Goal: Communication & Community: Answer question/provide support

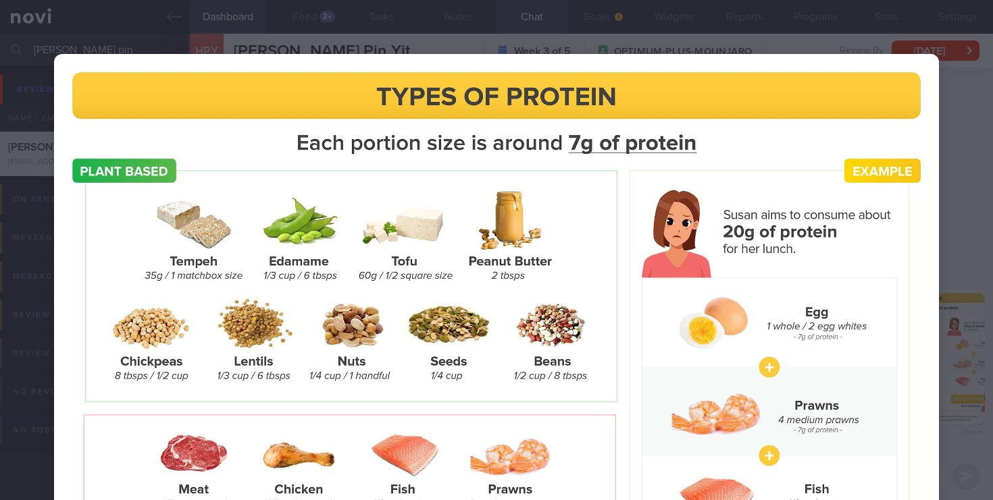
select select "6"
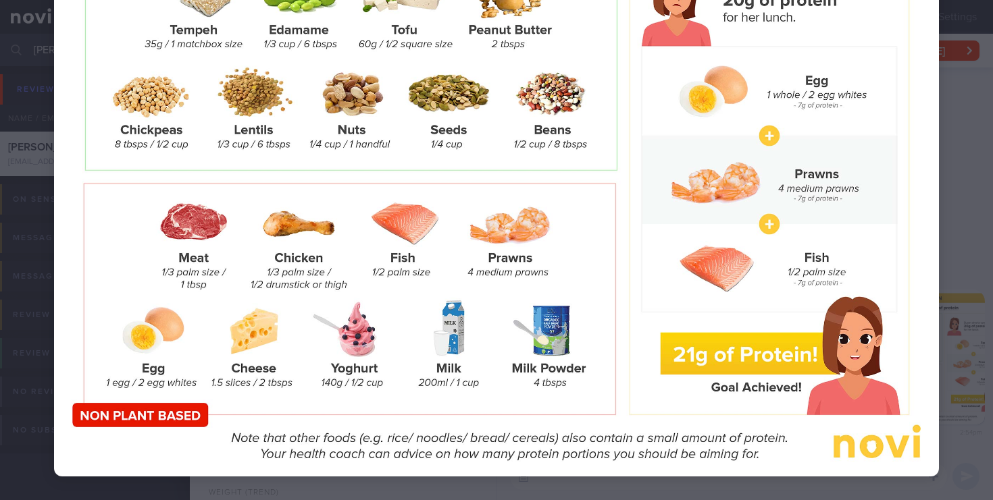
scroll to position [241, 0]
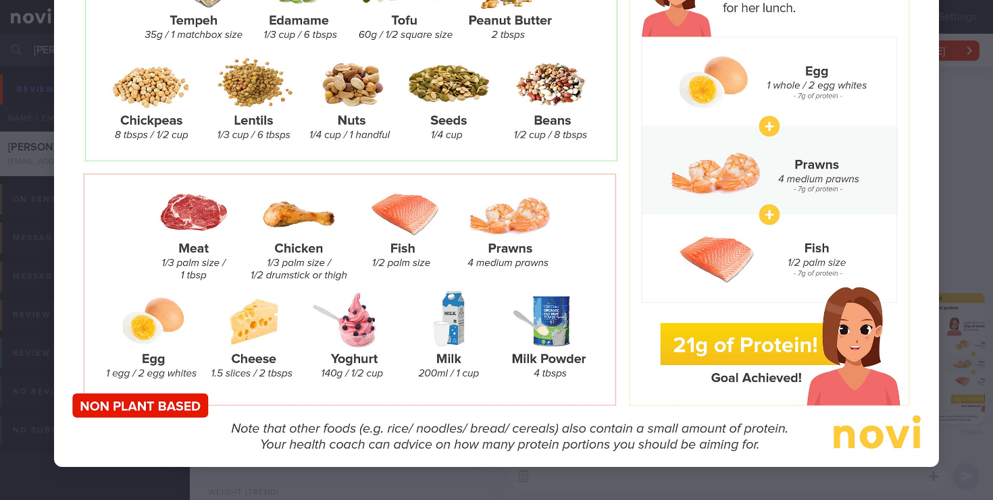
click at [962, 107] on div at bounding box center [496, 140] width 993 height 762
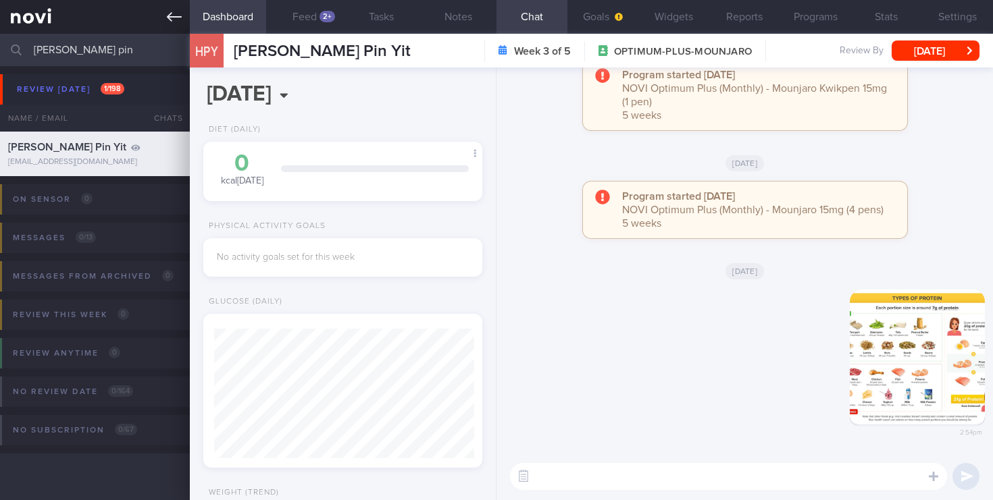
drag, startPoint x: 112, startPoint y: 55, endPoint x: 0, endPoint y: 26, distance: 115.6
click at [0, 26] on div "Patients New Users Coaches [PERSON_NAME] pin Assigned patients Assigned patient…" at bounding box center [496, 250] width 993 height 500
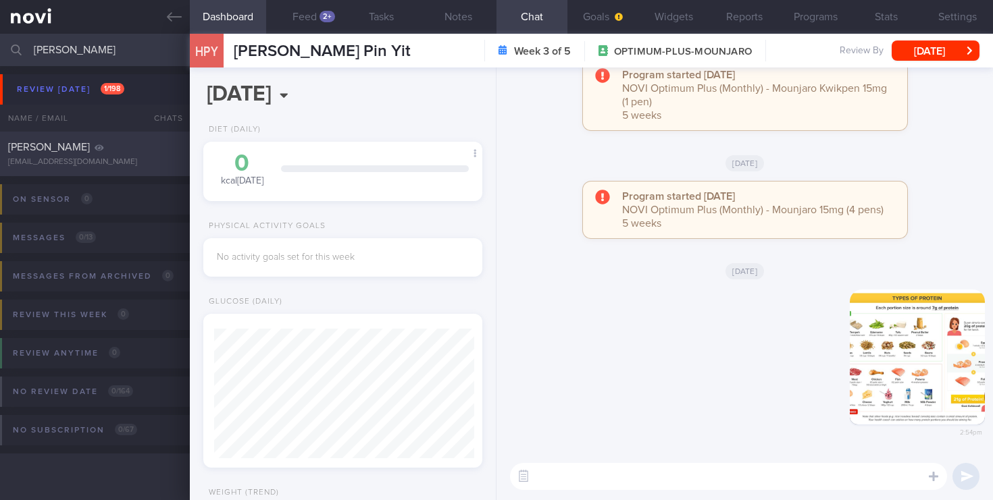
click at [119, 159] on div "[EMAIL_ADDRESS][DOMAIN_NAME]" at bounding box center [95, 162] width 174 height 10
click at [80, 139] on div "[PERSON_NAME] [EMAIL_ADDRESS][DOMAIN_NAME] [DATE] A month ago OPTIMUM-PLUS-MOUN…" at bounding box center [496, 154] width 993 height 45
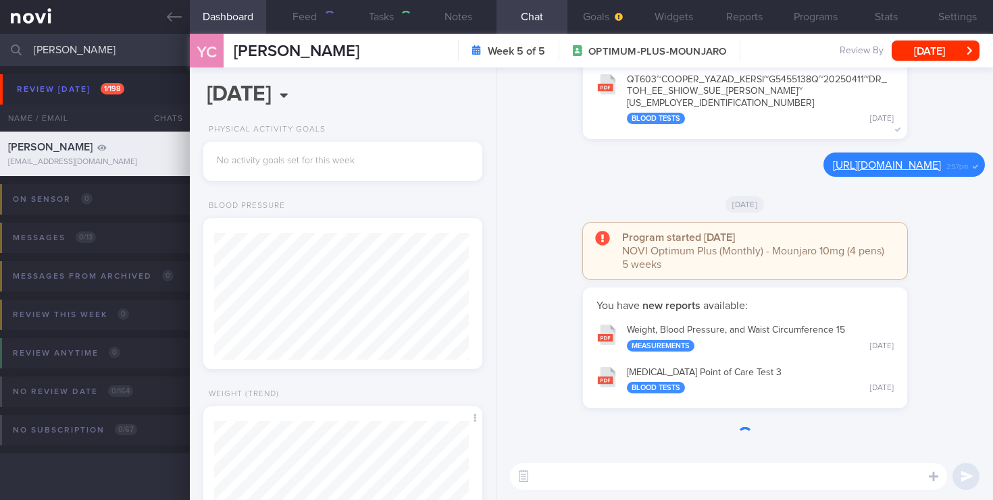
scroll to position [127, 255]
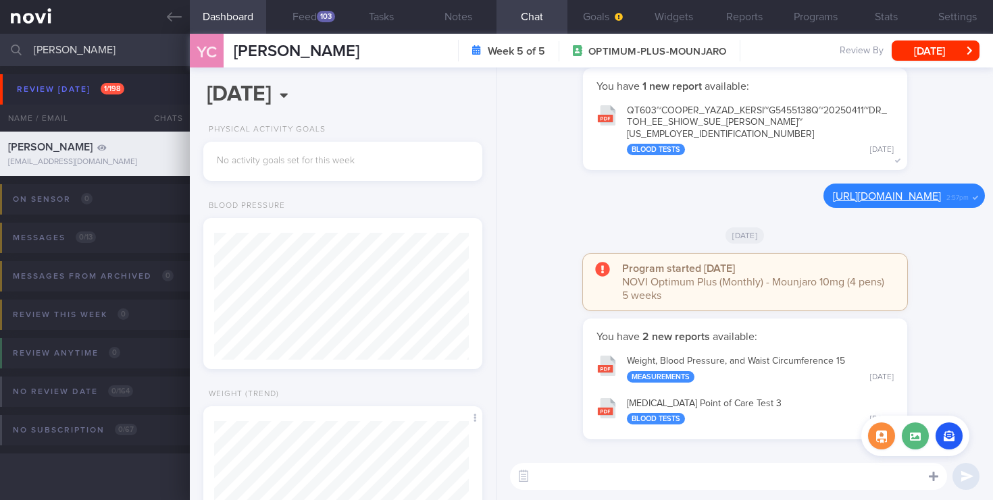
click at [935, 475] on icon at bounding box center [933, 477] width 9 height 12
click at [918, 435] on label at bounding box center [914, 436] width 27 height 27
click at [0, 0] on input "file" at bounding box center [0, 0] width 0 height 0
click at [881, 431] on button "button" at bounding box center [881, 436] width 27 height 27
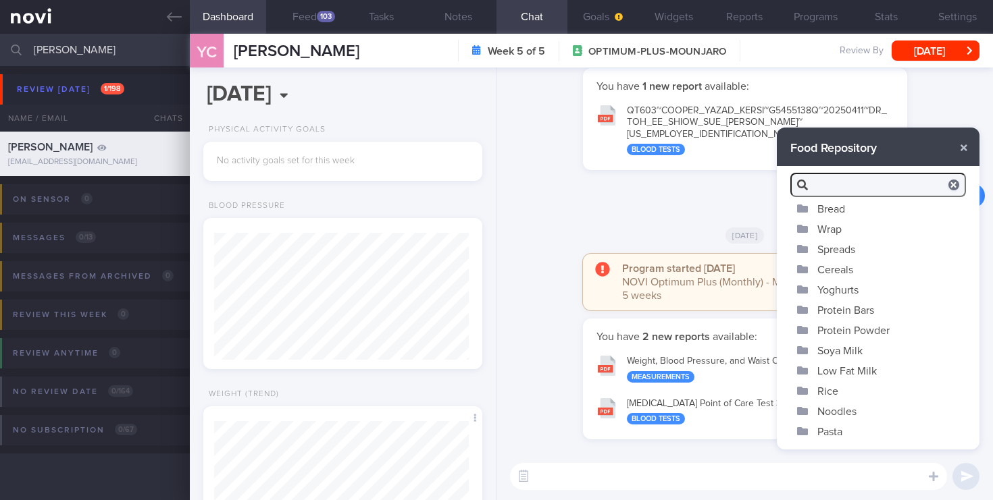
click at [733, 492] on div "​ ​" at bounding box center [744, 476] width 496 height 47
click at [960, 151] on button "button" at bounding box center [963, 148] width 24 height 24
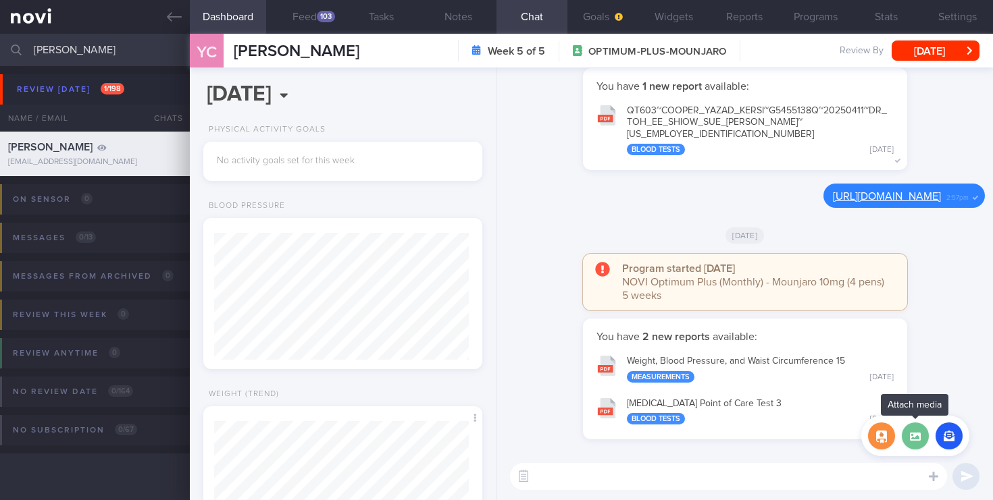
click at [910, 440] on label at bounding box center [914, 436] width 27 height 27
click at [0, 0] on input "file" at bounding box center [0, 0] width 0 height 0
click at [950, 440] on button "button" at bounding box center [948, 436] width 27 height 27
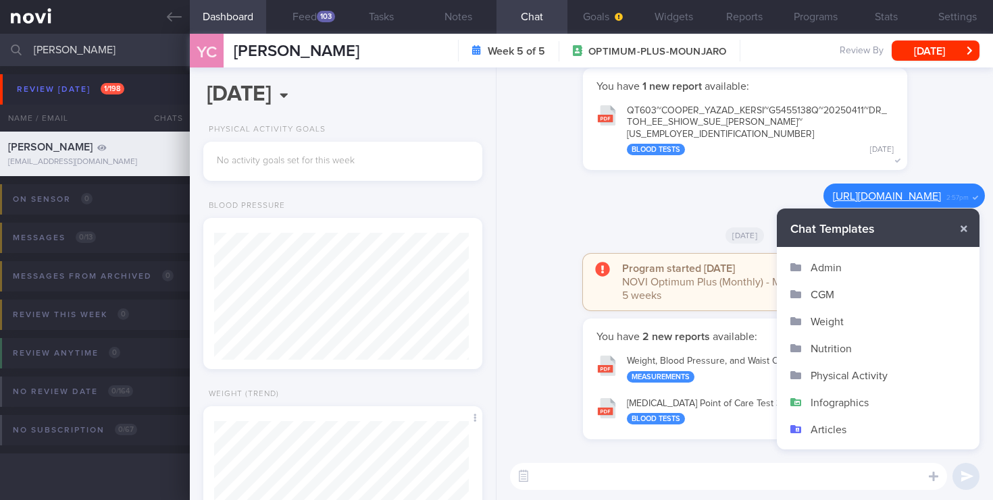
click at [861, 400] on button "Infographics" at bounding box center [878, 402] width 203 height 27
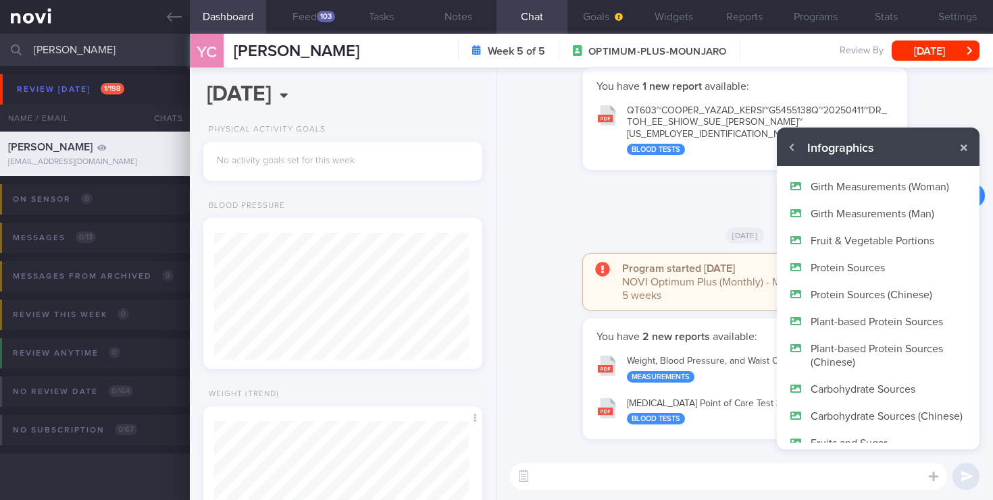
click at [853, 317] on button "Plant-based Protein Sources" at bounding box center [878, 321] width 203 height 27
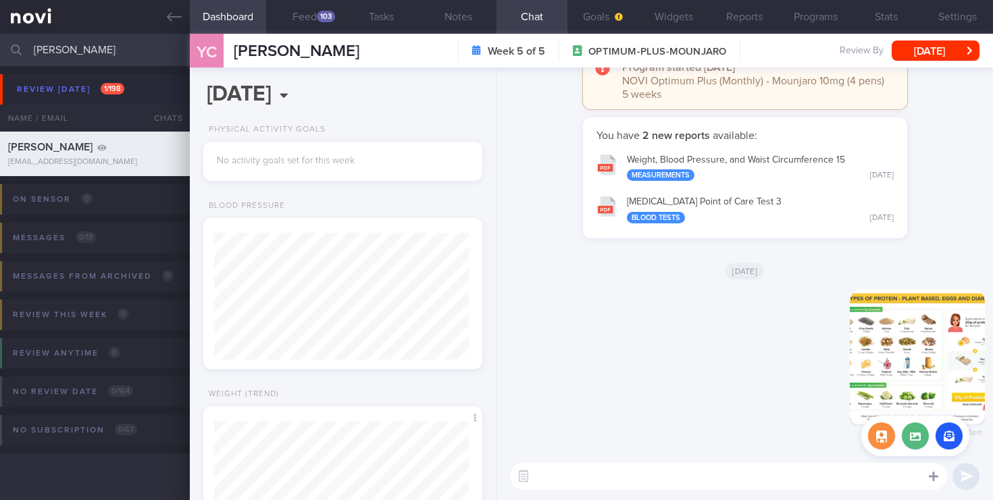
click at [926, 481] on div at bounding box center [933, 476] width 24 height 26
click at [931, 481] on icon at bounding box center [933, 477] width 9 height 12
click at [946, 434] on button "button" at bounding box center [948, 436] width 27 height 27
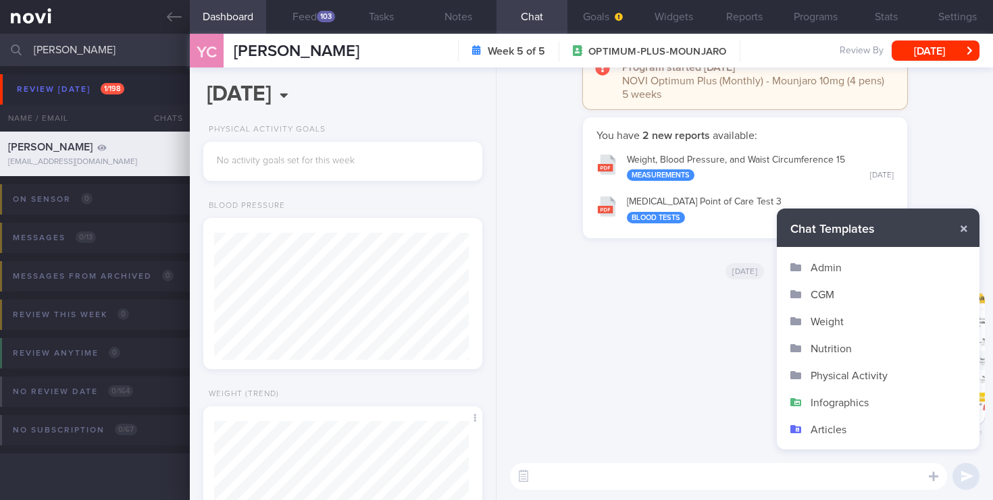
click at [845, 399] on button "Infographics" at bounding box center [878, 402] width 203 height 27
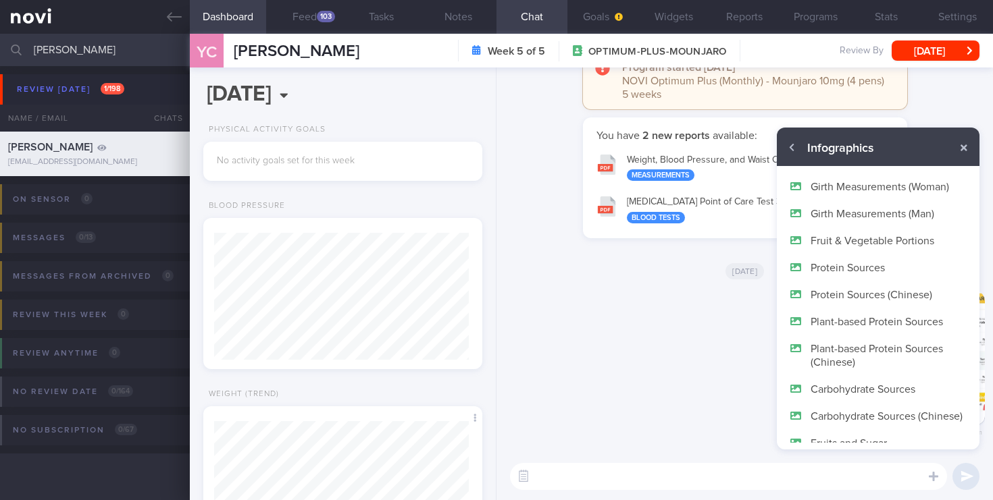
click at [840, 265] on button "Protein Sources" at bounding box center [878, 267] width 203 height 27
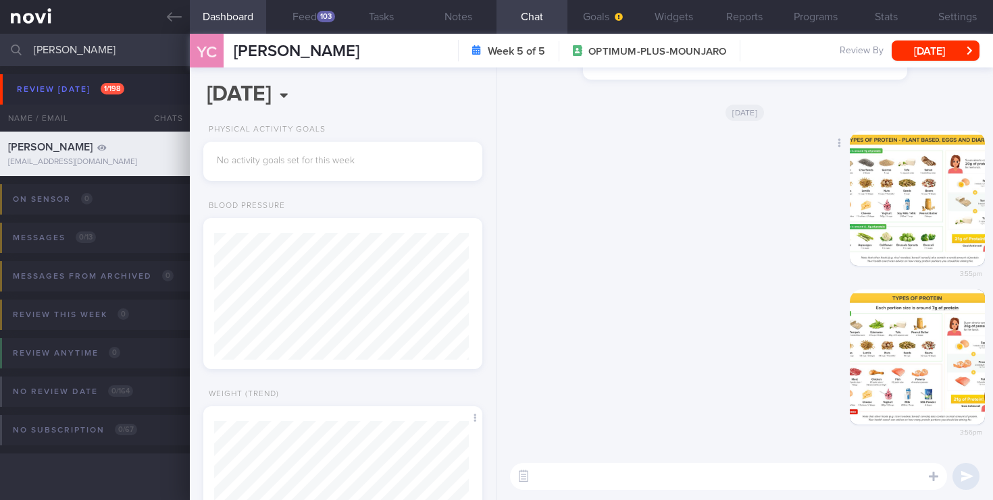
click at [896, 211] on button "button" at bounding box center [916, 198] width 135 height 135
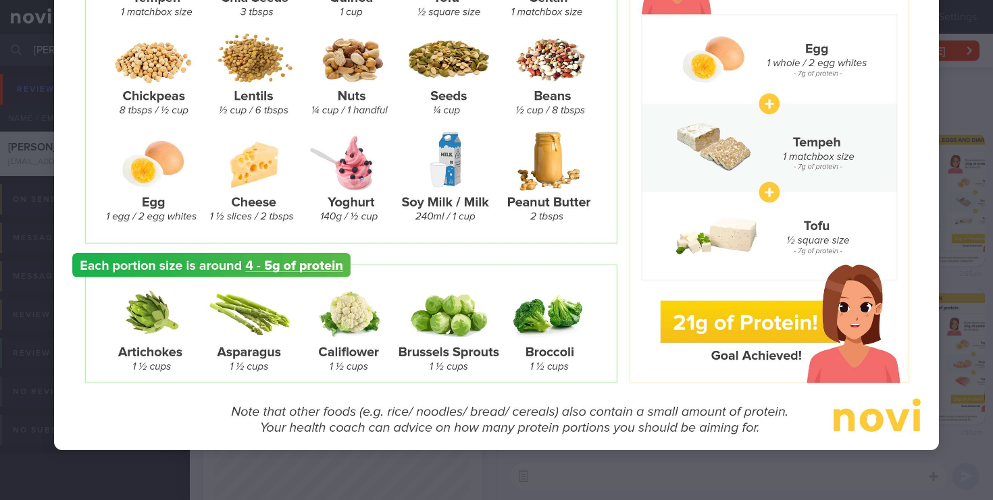
scroll to position [245, 0]
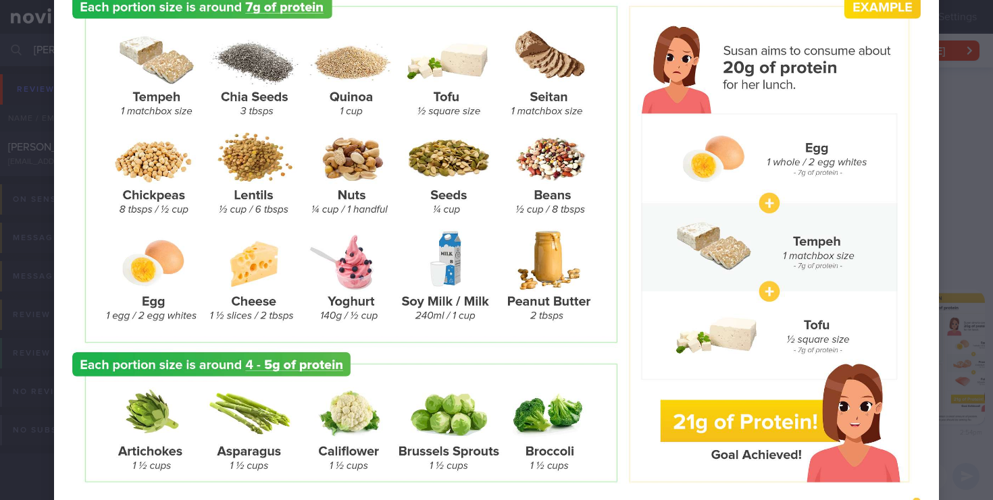
scroll to position [245, 0]
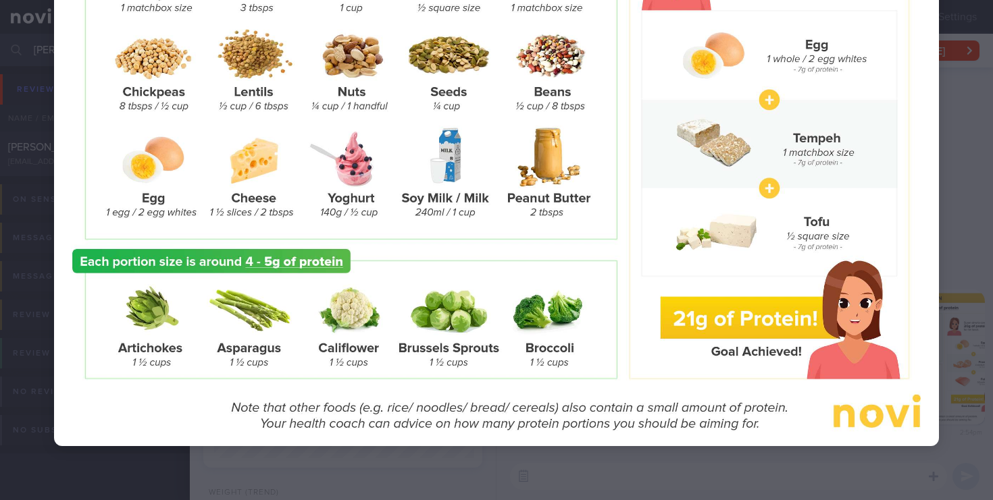
click at [950, 230] on div at bounding box center [496, 128] width 993 height 746
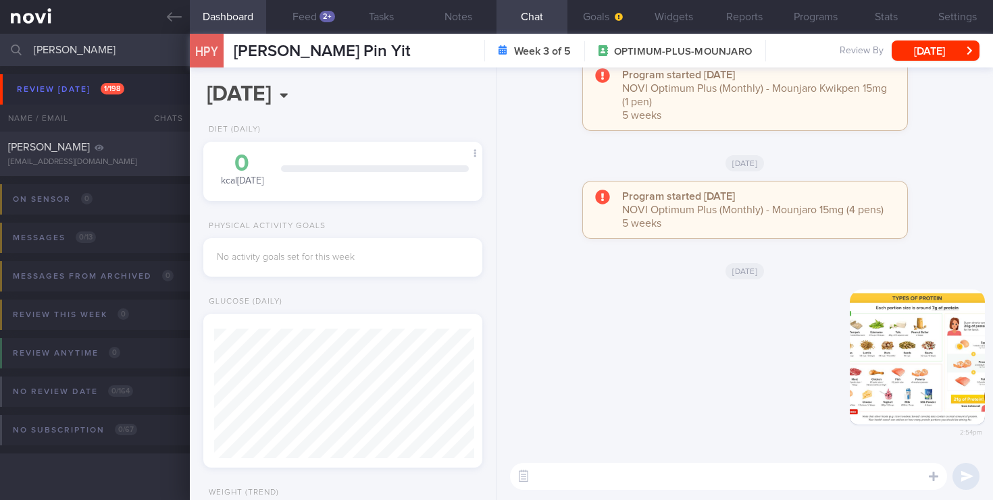
click at [86, 54] on input "[PERSON_NAME]" at bounding box center [496, 50] width 993 height 32
click at [78, 138] on div "[PERSON_NAME] [EMAIL_ADDRESS][DOMAIN_NAME] [DATE] A month ago OPTIMUM-PLUS-MOUN…" at bounding box center [496, 154] width 993 height 45
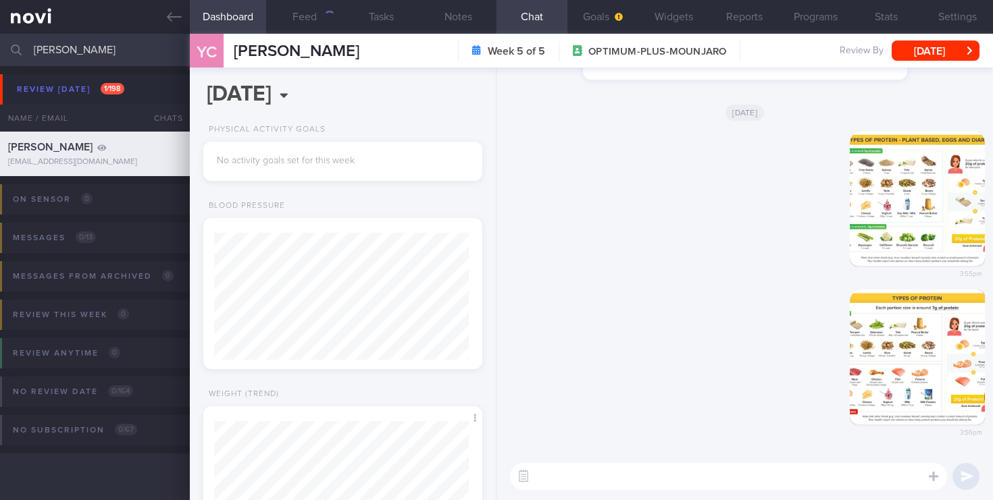
scroll to position [127, 255]
drag, startPoint x: 79, startPoint y: 53, endPoint x: 0, endPoint y: 45, distance: 79.5
click at [0, 45] on input "[PERSON_NAME]" at bounding box center [496, 50] width 993 height 32
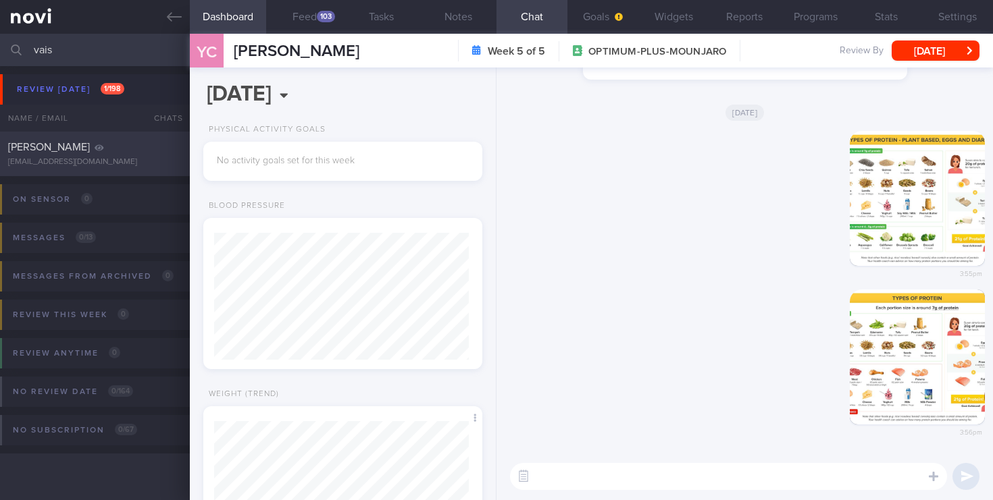
type input "vais"
click at [103, 151] on div "[PERSON_NAME]" at bounding box center [93, 147] width 170 height 14
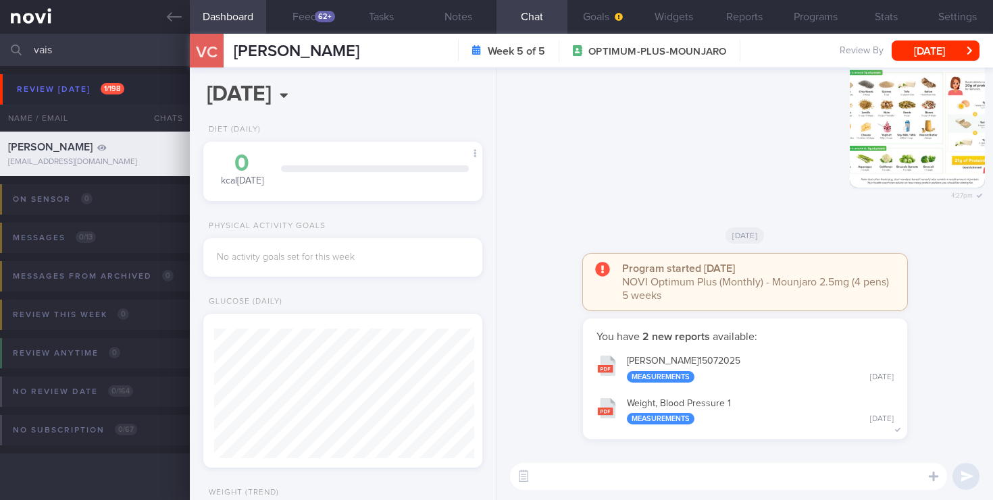
scroll to position [130, 260]
click at [877, 119] on button "button" at bounding box center [916, 120] width 135 height 135
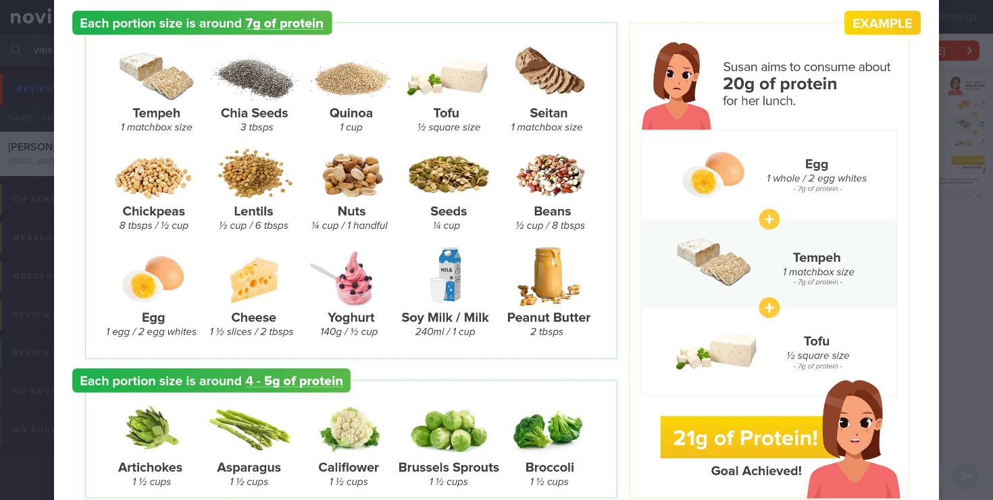
scroll to position [124, 0]
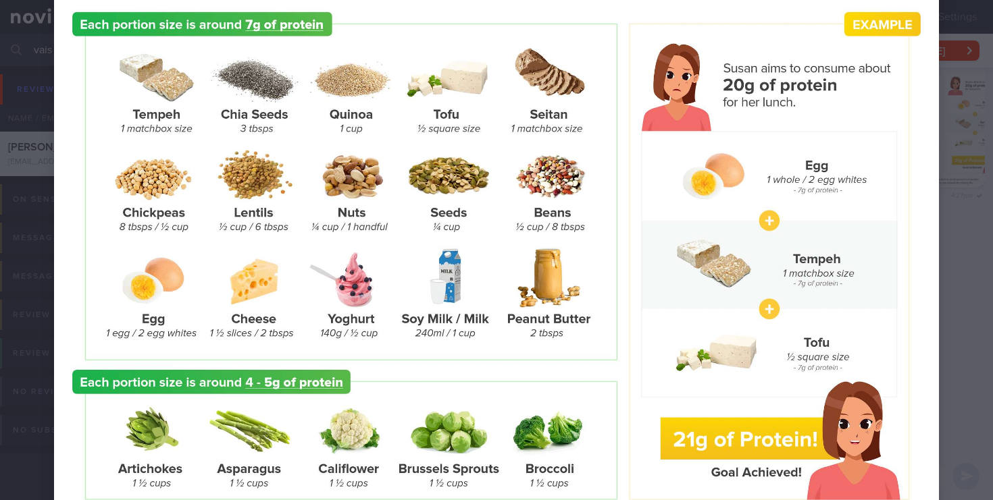
click at [976, 182] on div at bounding box center [496, 249] width 993 height 746
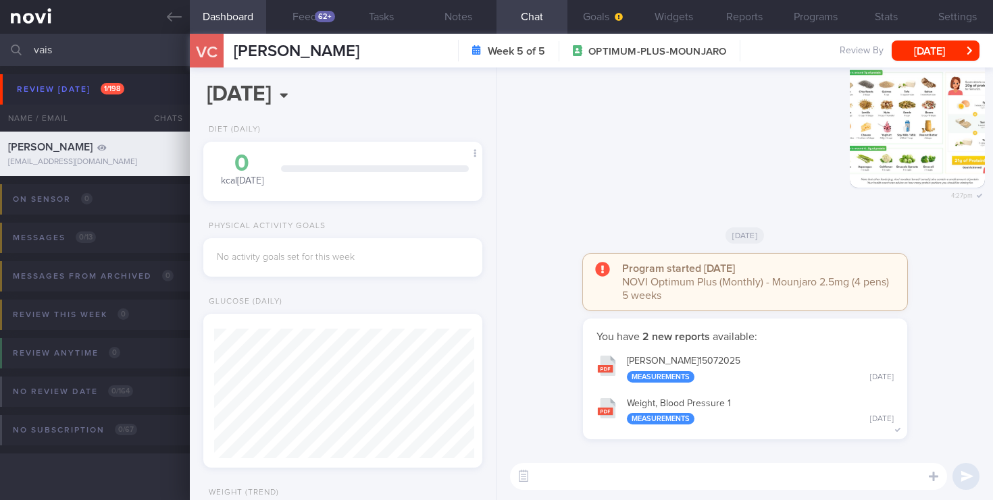
click at [612, 482] on textarea at bounding box center [728, 476] width 437 height 27
paste textarea "[URL][DOMAIN_NAME]"
type textarea "[URL][DOMAIN_NAME]"
click at [965, 478] on button "submit" at bounding box center [965, 476] width 27 height 27
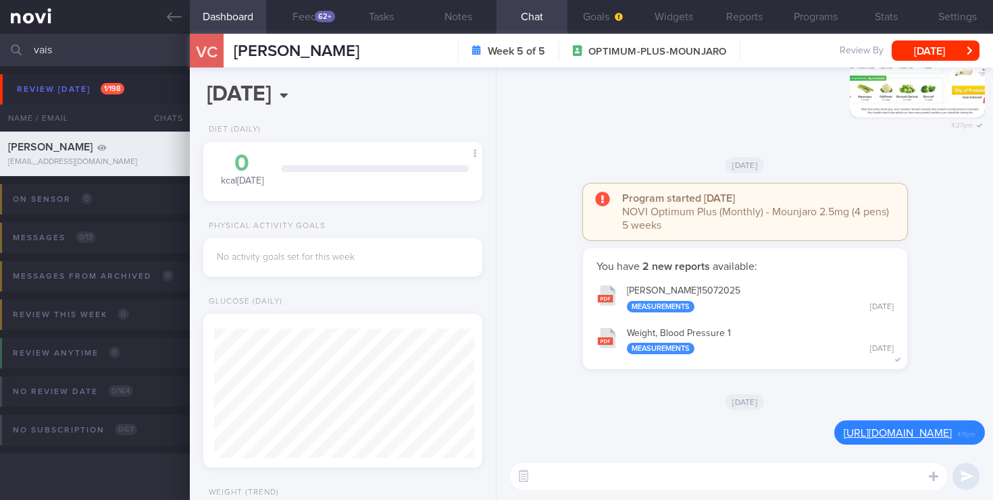
click at [550, 481] on textarea at bounding box center [728, 476] width 437 height 27
paste textarea "[URL][DOMAIN_NAME]"
type textarea "[URL][DOMAIN_NAME]"
click at [973, 475] on button "submit" at bounding box center [965, 476] width 27 height 27
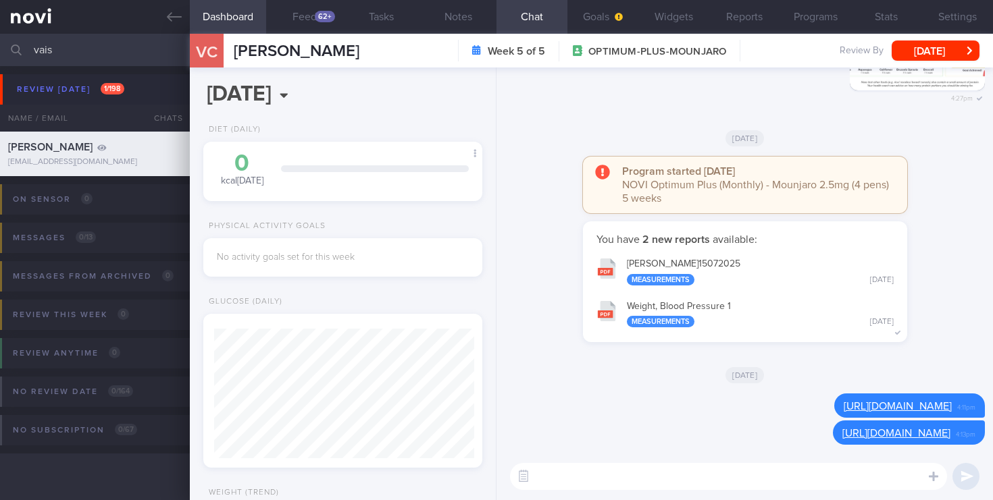
click at [566, 486] on textarea at bounding box center [728, 476] width 437 height 27
paste textarea "[URL][DOMAIN_NAME]"
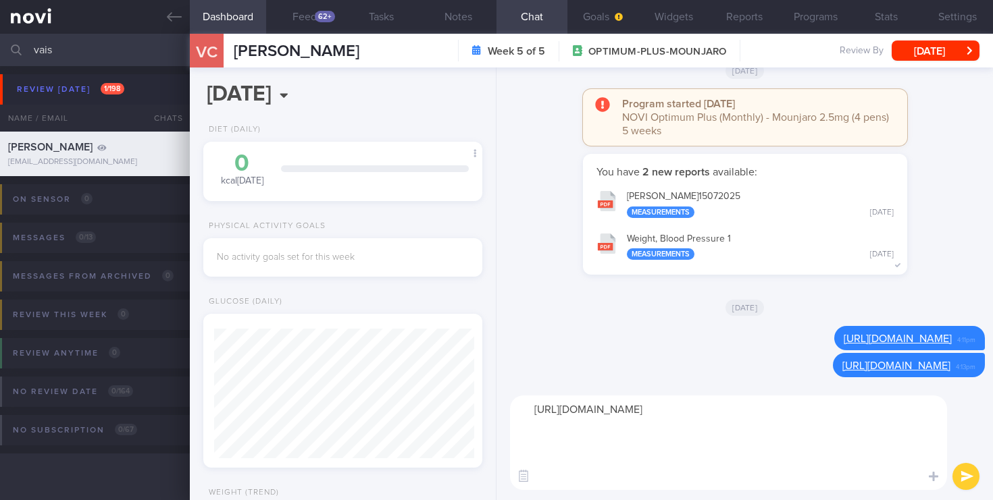
scroll to position [0, 0]
type textarea "[URL][DOMAIN_NAME]"
click at [972, 476] on button "submit" at bounding box center [965, 476] width 27 height 27
